Goal: Task Accomplishment & Management: Complete application form

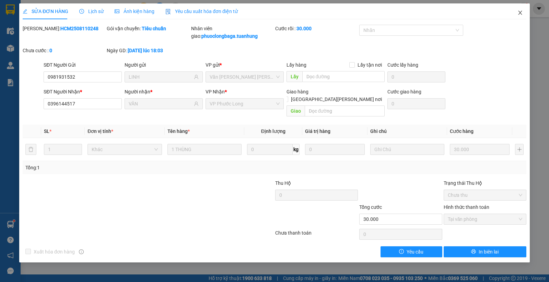
click at [520, 15] on icon "close" at bounding box center [519, 12] width 5 height 5
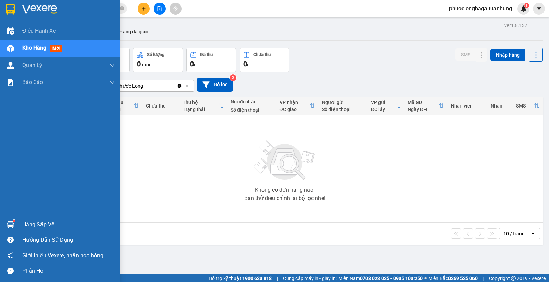
click at [24, 222] on div "Hàng sắp về" at bounding box center [68, 224] width 93 height 10
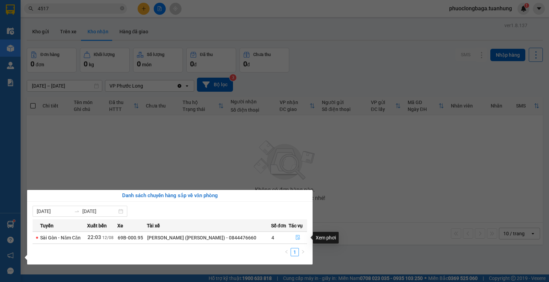
click at [297, 238] on icon "file-done" at bounding box center [298, 237] width 4 height 5
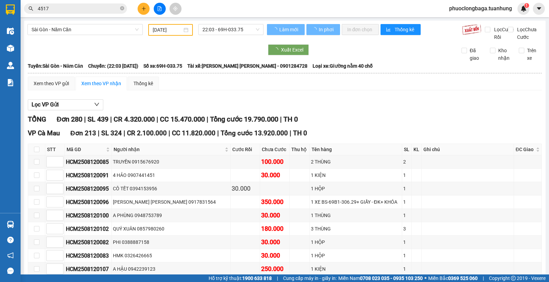
type input "[DATE]"
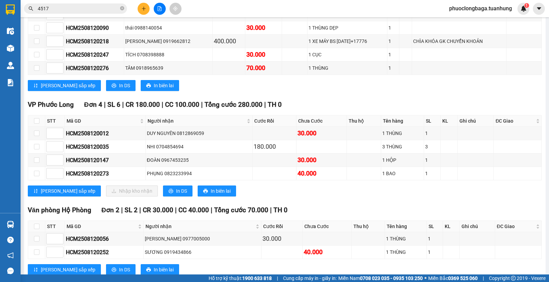
scroll to position [3985, 0]
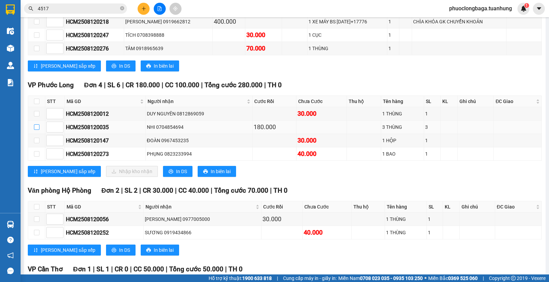
click at [37, 130] on input "checkbox" at bounding box center [36, 126] width 5 height 5
checkbox input "true"
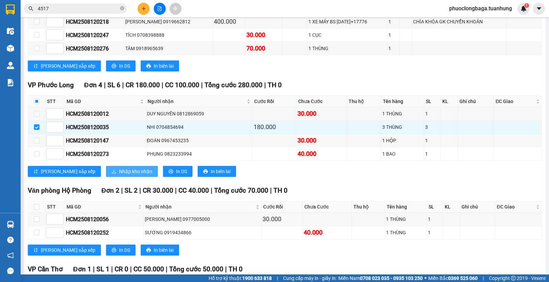
click at [119, 175] on span "Nhập kho nhận" at bounding box center [135, 171] width 33 height 8
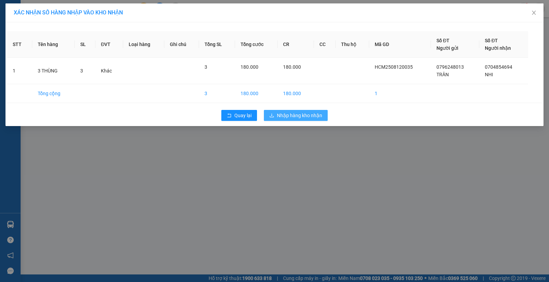
click at [309, 115] on span "Nhập hàng kho nhận" at bounding box center [299, 116] width 45 height 8
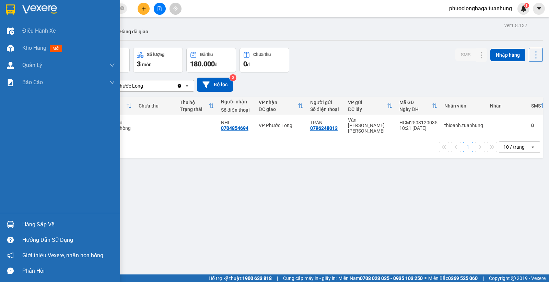
click at [52, 226] on div "Hàng sắp về" at bounding box center [68, 224] width 93 height 10
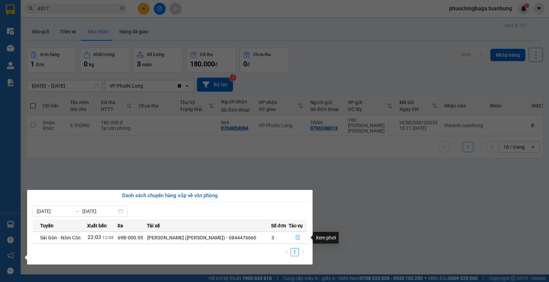
click at [296, 238] on icon "file-done" at bounding box center [297, 237] width 5 height 5
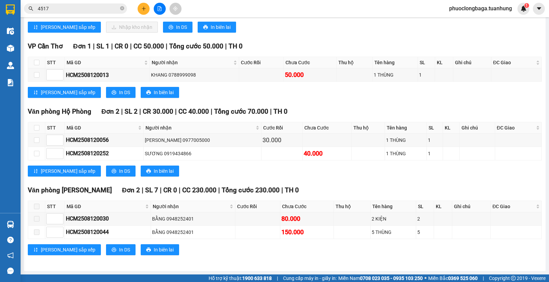
scroll to position [4004, 0]
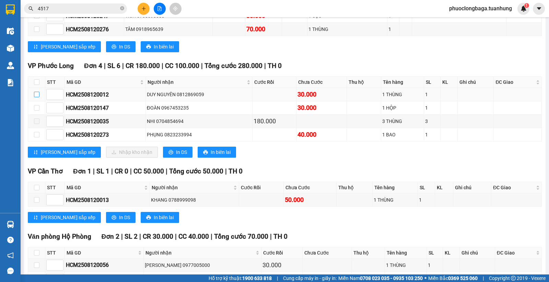
click at [36, 97] on input "checkbox" at bounding box center [36, 94] width 5 height 5
checkbox input "true"
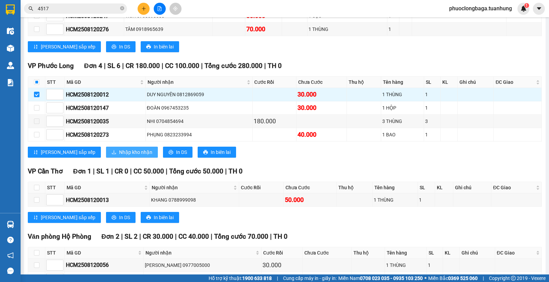
click at [119, 156] on span "Nhập kho nhận" at bounding box center [135, 152] width 33 height 8
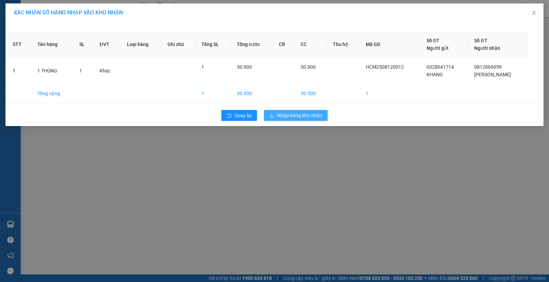
click at [295, 115] on span "Nhập hàng kho nhận" at bounding box center [299, 116] width 45 height 8
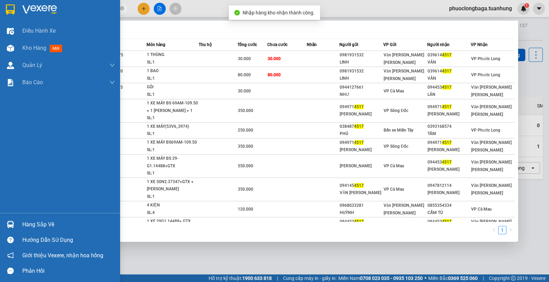
drag, startPoint x: 72, startPoint y: 8, endPoint x: 19, endPoint y: 13, distance: 53.7
click at [19, 13] on section "Kết quả [PERSON_NAME] ( 10 ) Bộ lọc Mã ĐH Trạng thái Món hàng Thu hộ Tổng [PERS…" at bounding box center [274, 141] width 549 height 282
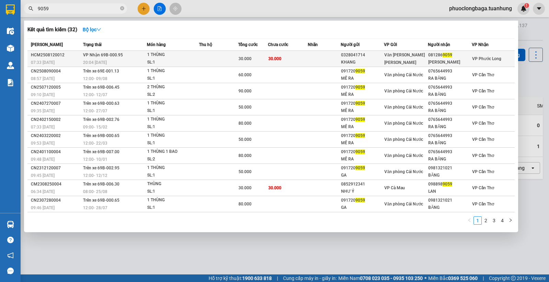
type input "9059"
click at [464, 61] on div "[PERSON_NAME]" at bounding box center [449, 62] width 43 height 7
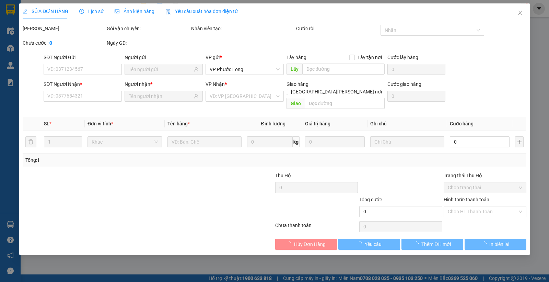
type input "0328041714"
type input "KHANG"
type input "0812869059"
type input "[PERSON_NAME]"
type input "30.000"
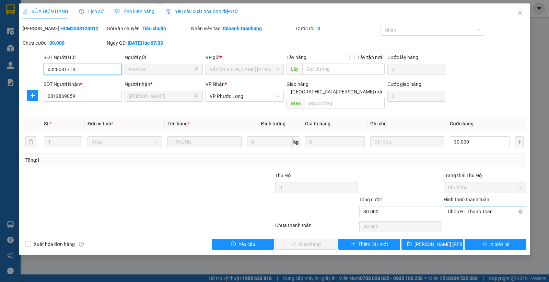
click at [474, 206] on span "Chọn HT Thanh Toán" at bounding box center [485, 211] width 74 height 10
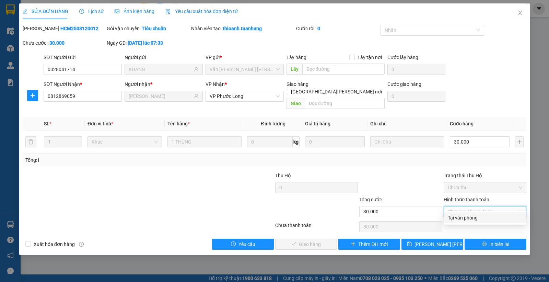
click at [482, 219] on div "Tại văn phòng" at bounding box center [485, 218] width 74 height 8
type input "0"
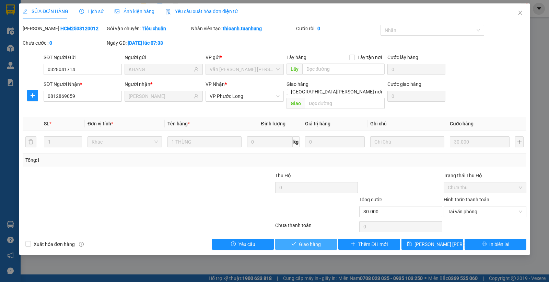
click at [324, 238] on button "Giao hàng" at bounding box center [306, 243] width 62 height 11
